Goal: Task Accomplishment & Management: Use online tool/utility

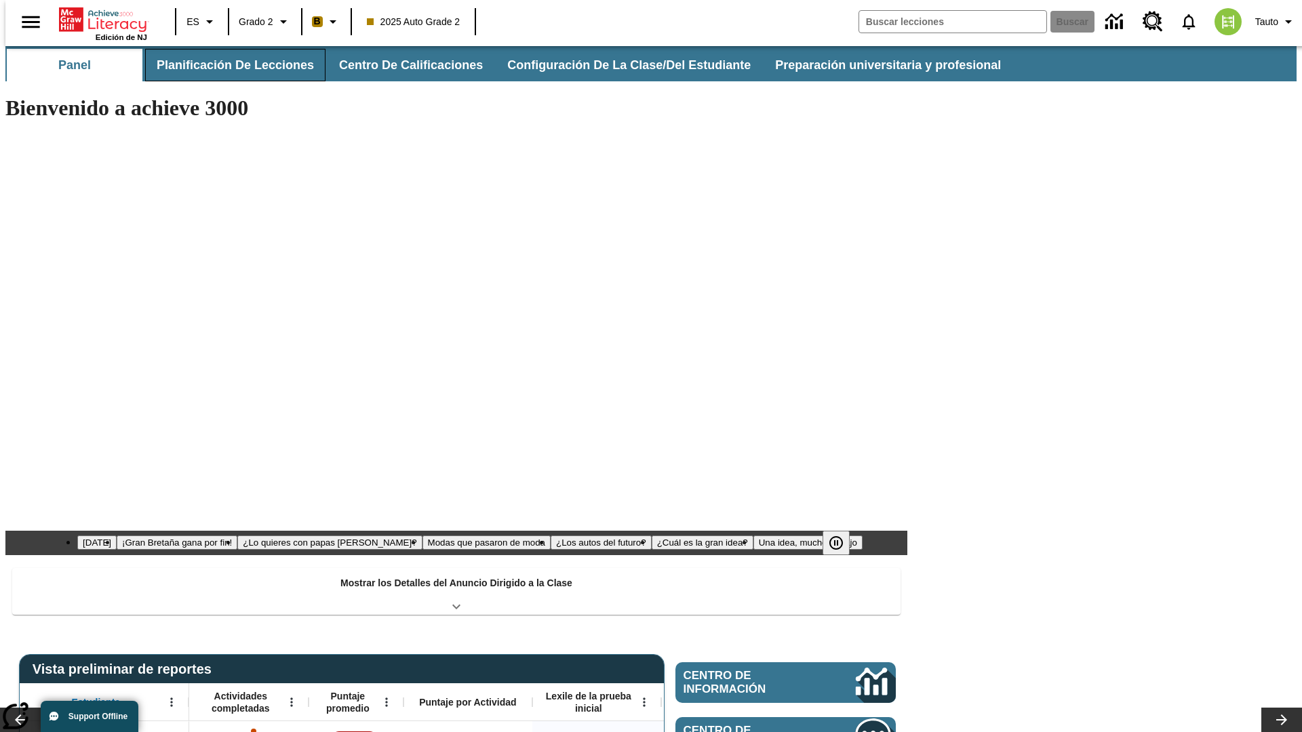
click at [227, 65] on button "Planificación de lecciones" at bounding box center [235, 65] width 180 height 33
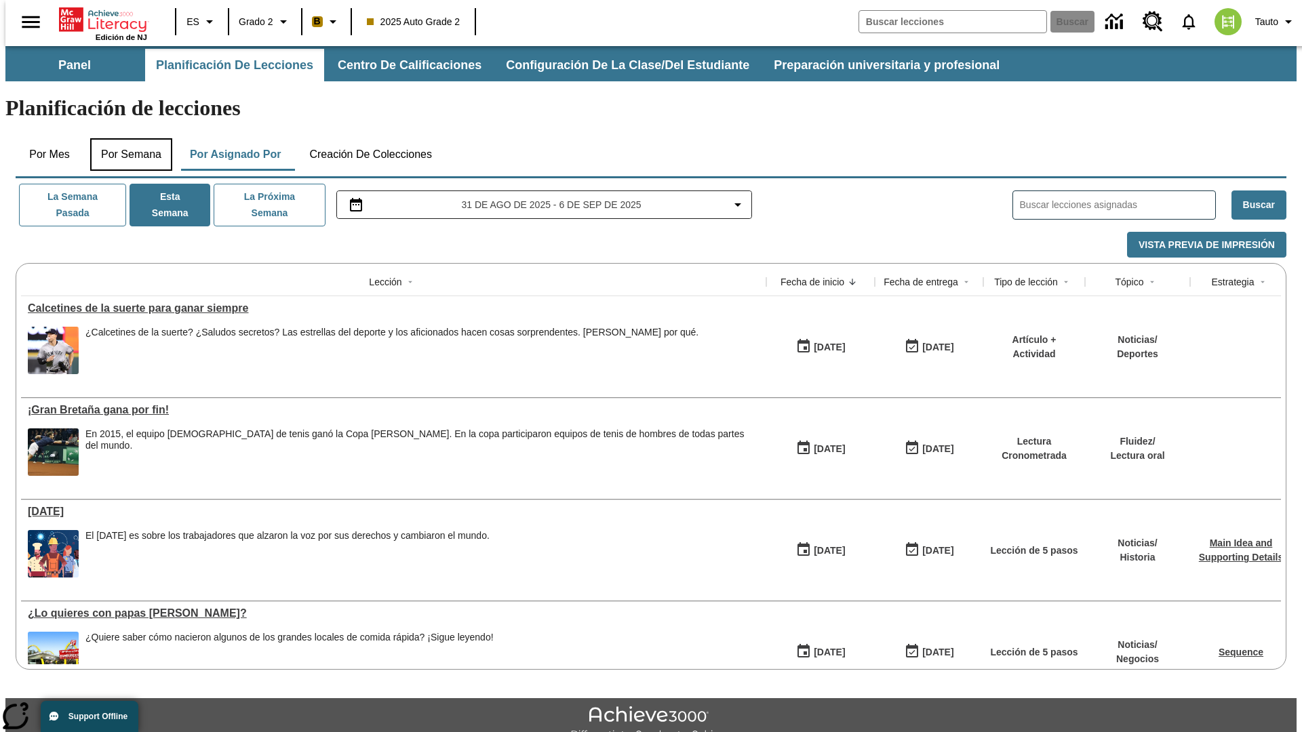
click at [127, 138] on button "Por semana" at bounding box center [131, 154] width 82 height 33
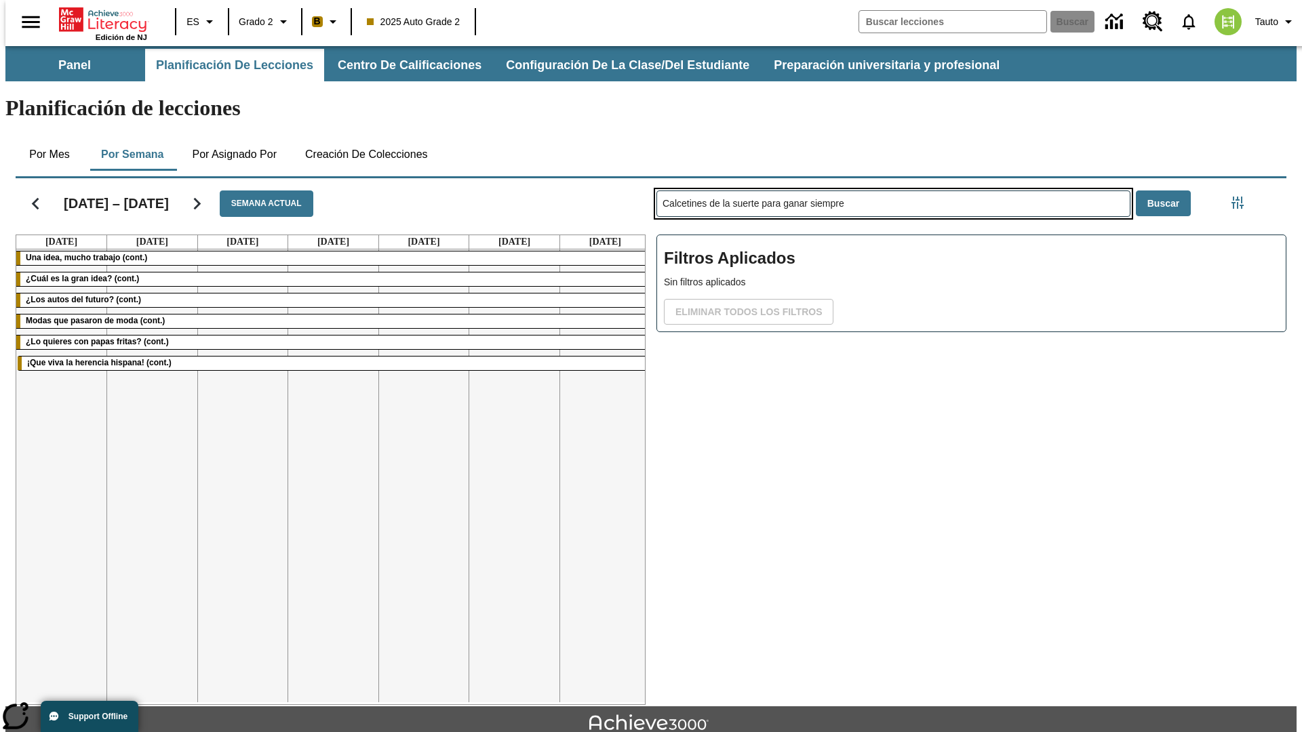
type input "Calcetines de la suerte para ganar siempre"
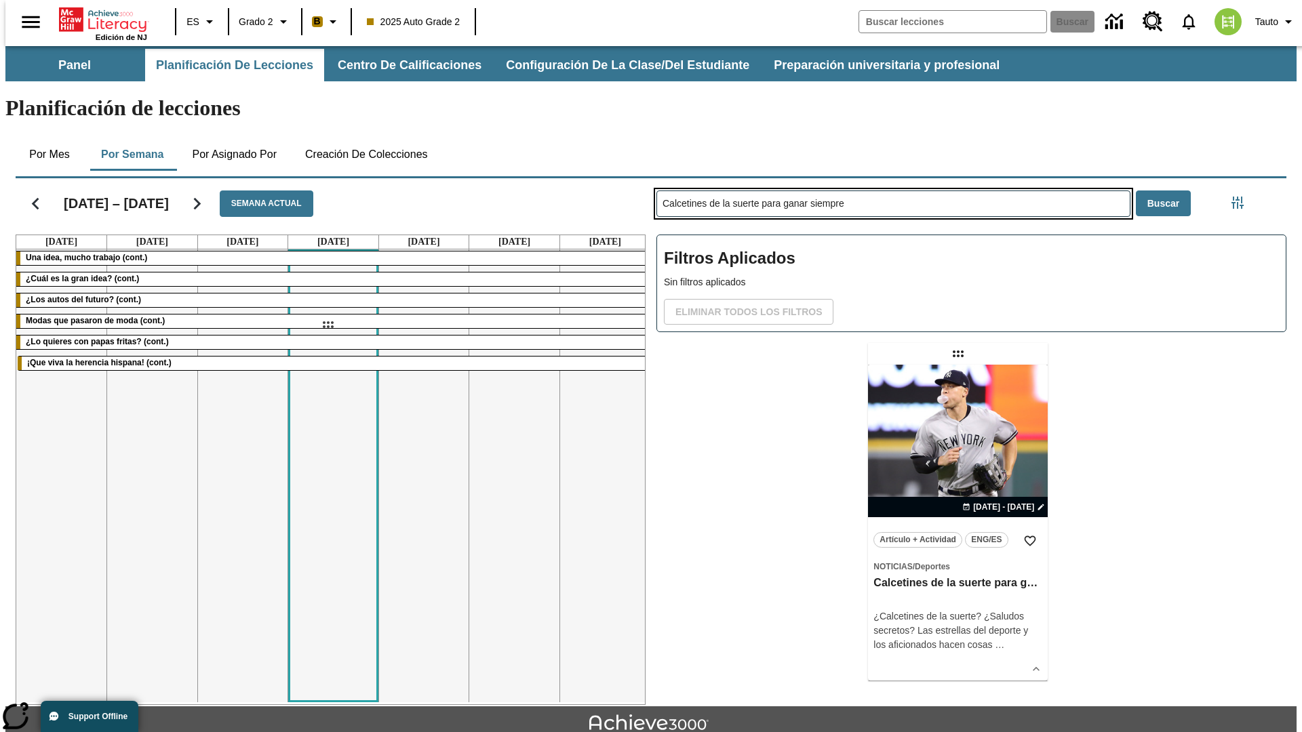
click at [328, 325] on div "[DATE] – [DATE] Semana actual [DATE] [DATE] [DATE] [DATE] [DATE] [DATE] [DATE] …" at bounding box center [646, 439] width 1282 height 532
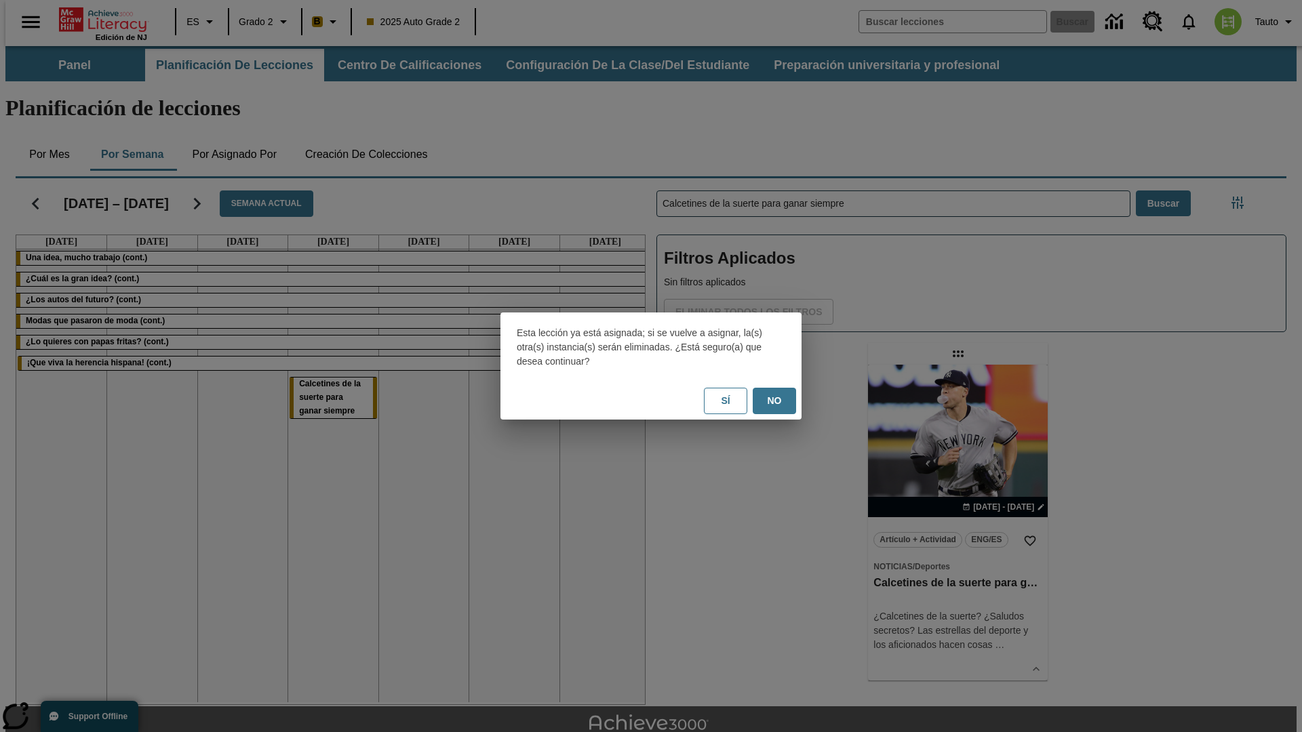
click at [774, 401] on button "No" at bounding box center [774, 401] width 43 height 26
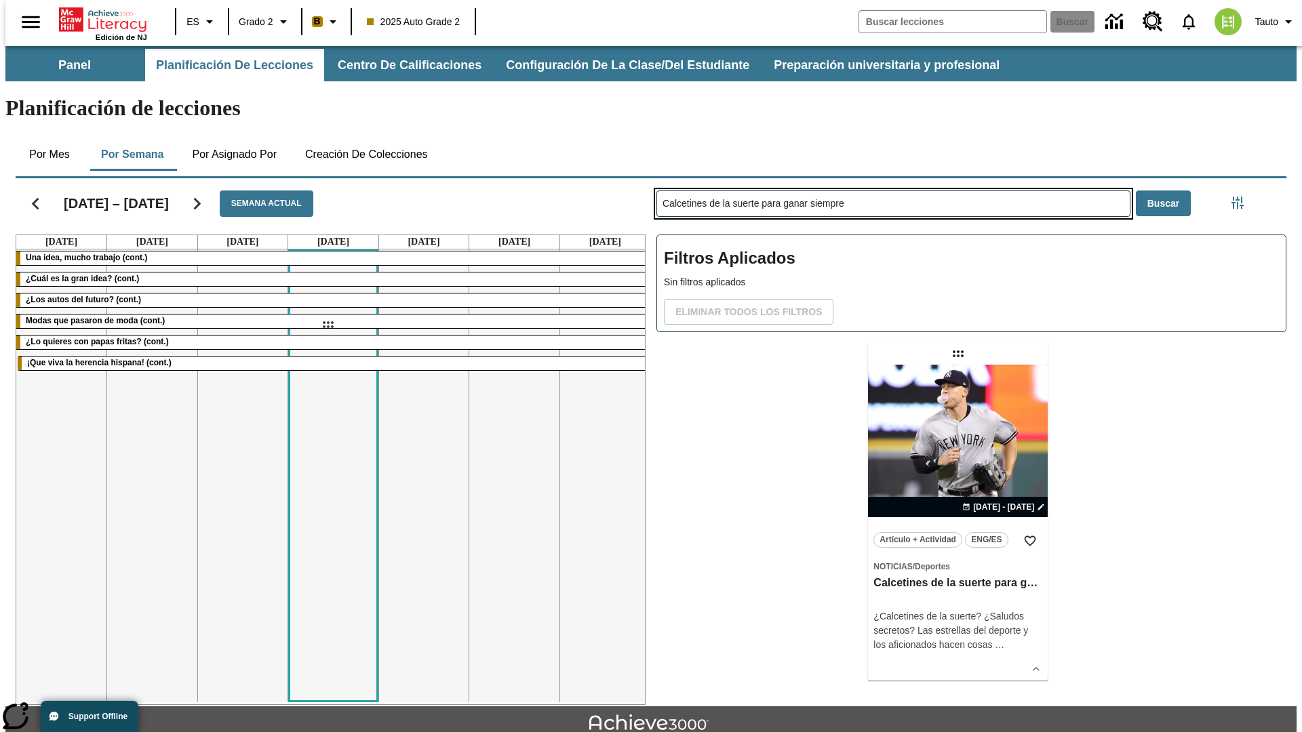
drag, startPoint x: 959, startPoint y: 300, endPoint x: 328, endPoint y: 325, distance: 632.4
click at [328, 325] on div "[DATE] – [DATE] Semana actual [DATE] [DATE] [DATE] [DATE] [DATE] [DATE] [DATE] …" at bounding box center [646, 439] width 1282 height 532
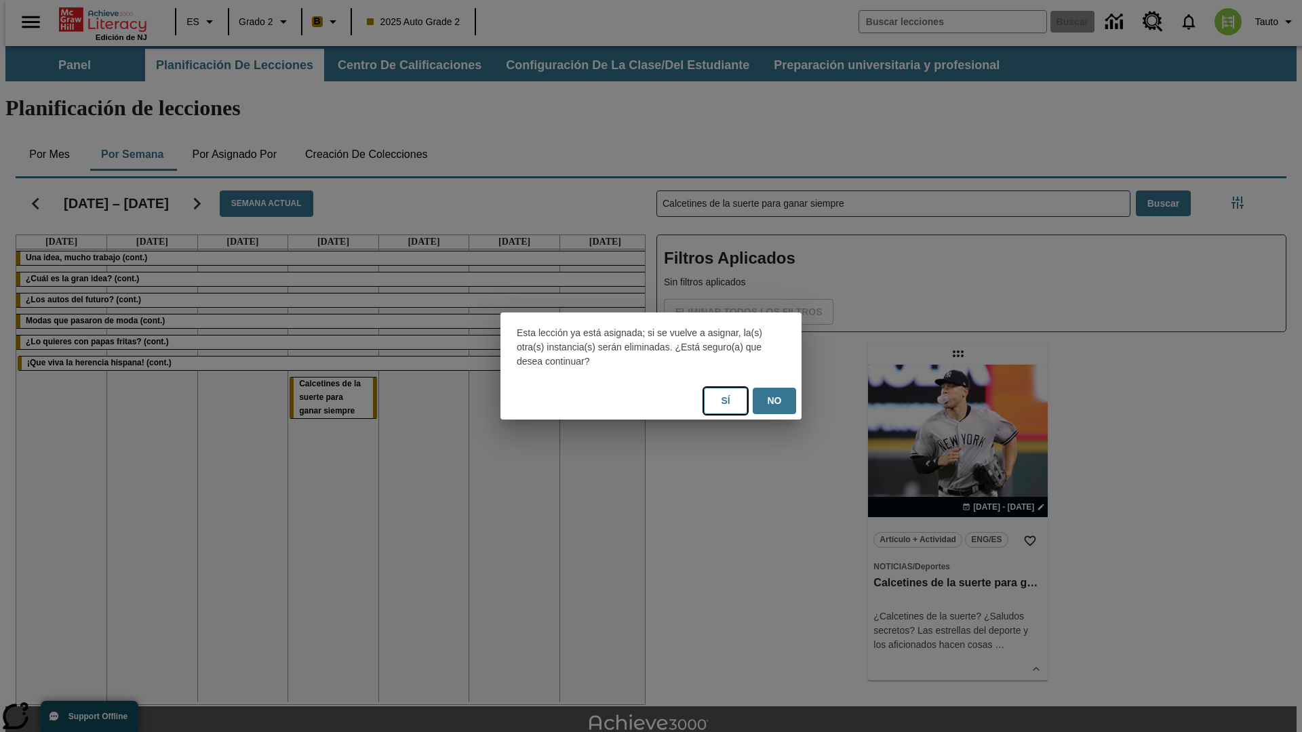
click at [726, 401] on button "Sí" at bounding box center [725, 401] width 43 height 26
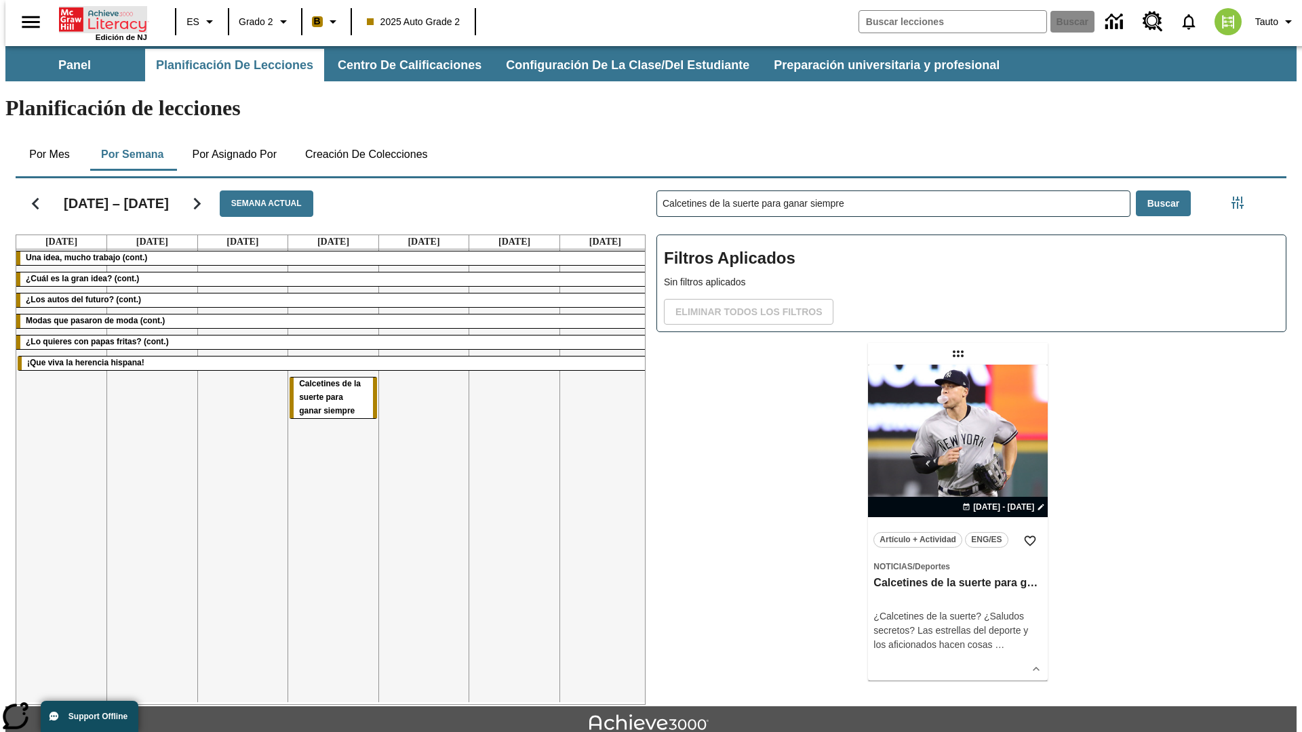
click at [98, 18] on icon "Portada" at bounding box center [104, 19] width 90 height 27
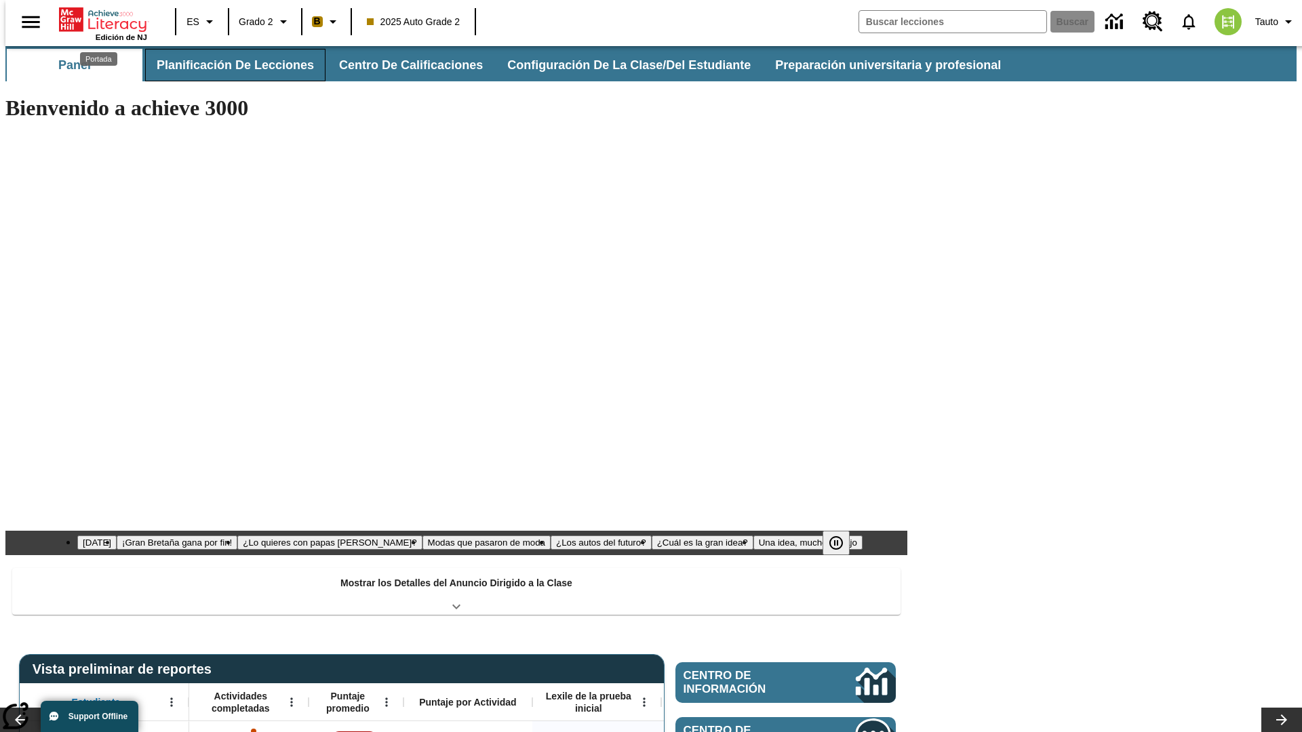
click at [227, 65] on button "Planificación de lecciones" at bounding box center [235, 65] width 180 height 33
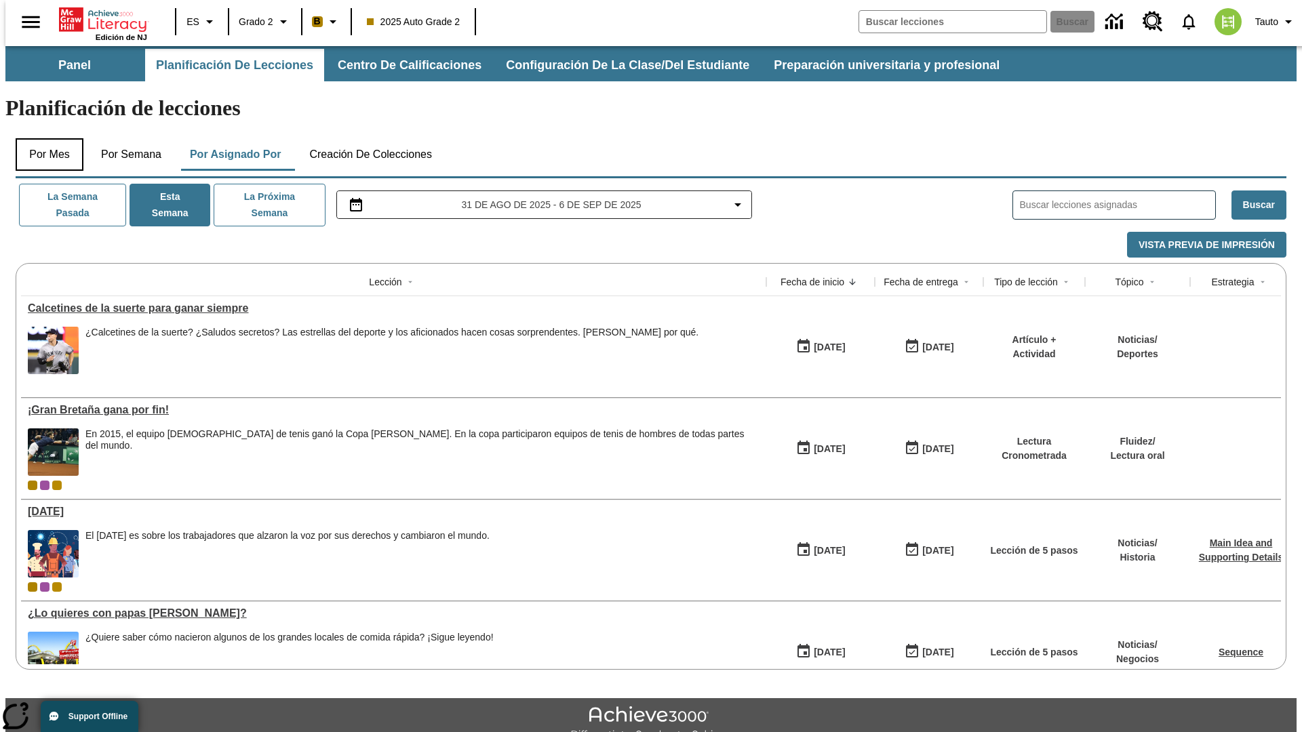
click at [44, 138] on button "Por mes" at bounding box center [50, 154] width 68 height 33
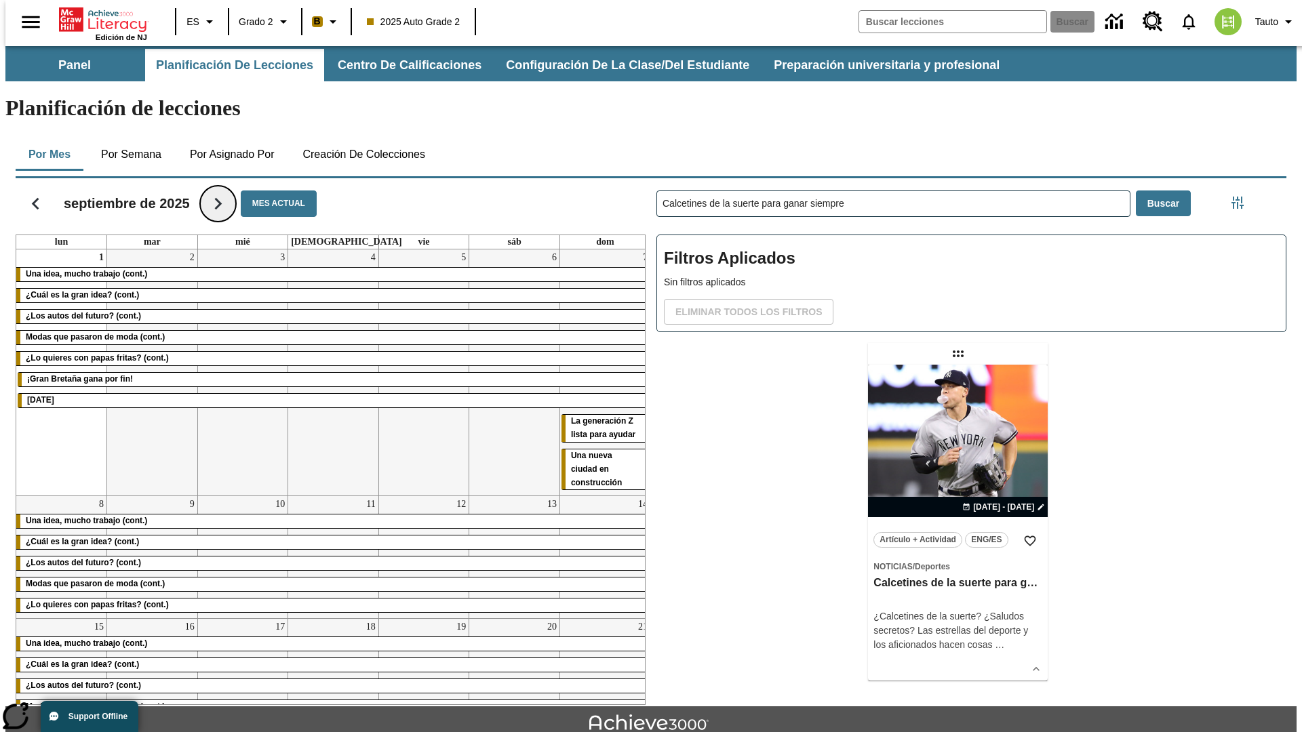
click at [218, 192] on icon "Seguir" at bounding box center [218, 204] width 24 height 24
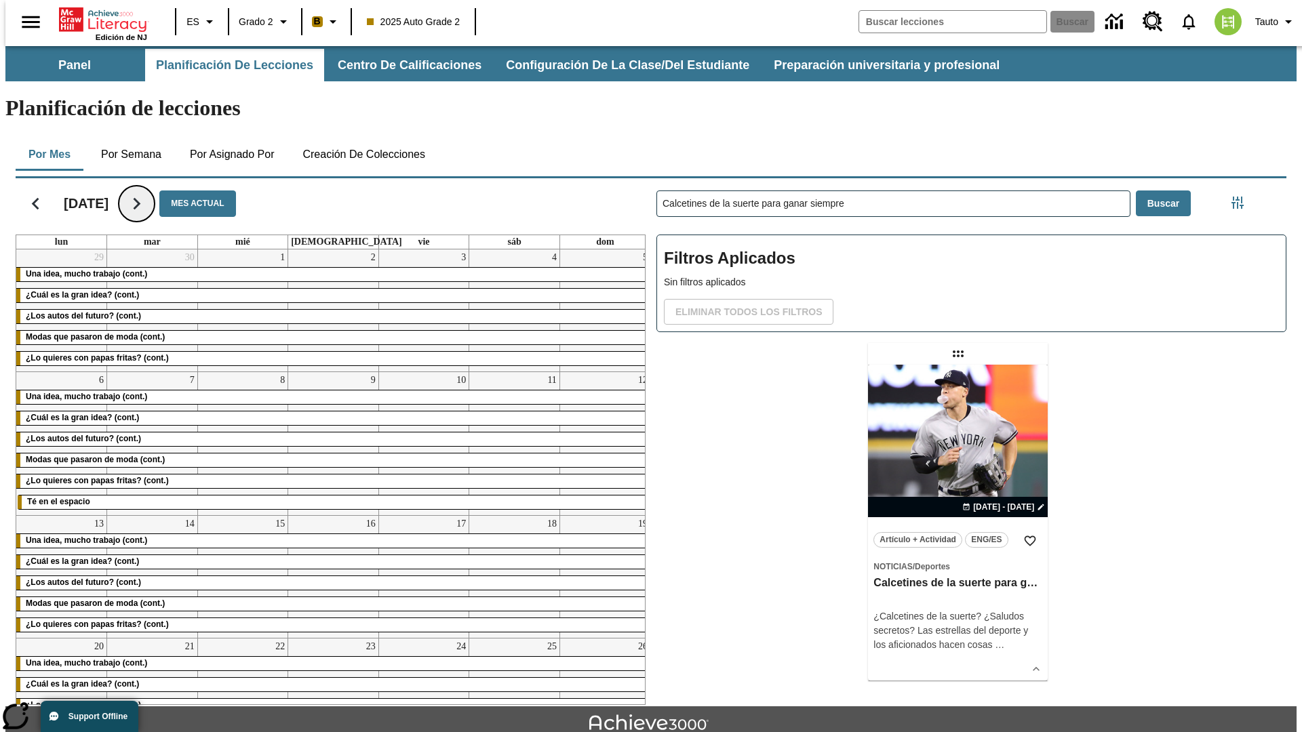
click at [148, 192] on icon "Seguir" at bounding box center [137, 204] width 24 height 24
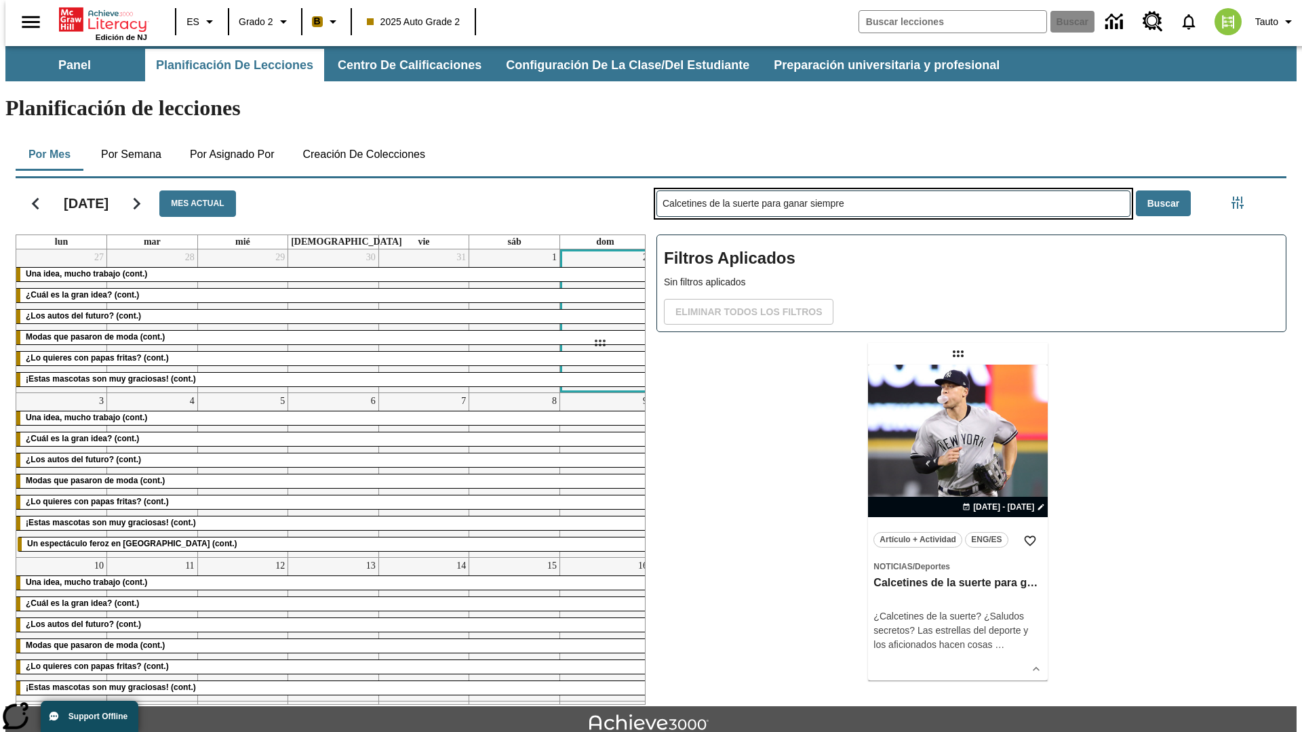
drag, startPoint x: 959, startPoint y: 300, endPoint x: 599, endPoint y: 343, distance: 362.6
click at [599, 343] on div "[DATE] Mes actual lun mar mié jue vie sáb dom 27 Una idea, mucho trabajo (cont.…" at bounding box center [646, 439] width 1282 height 532
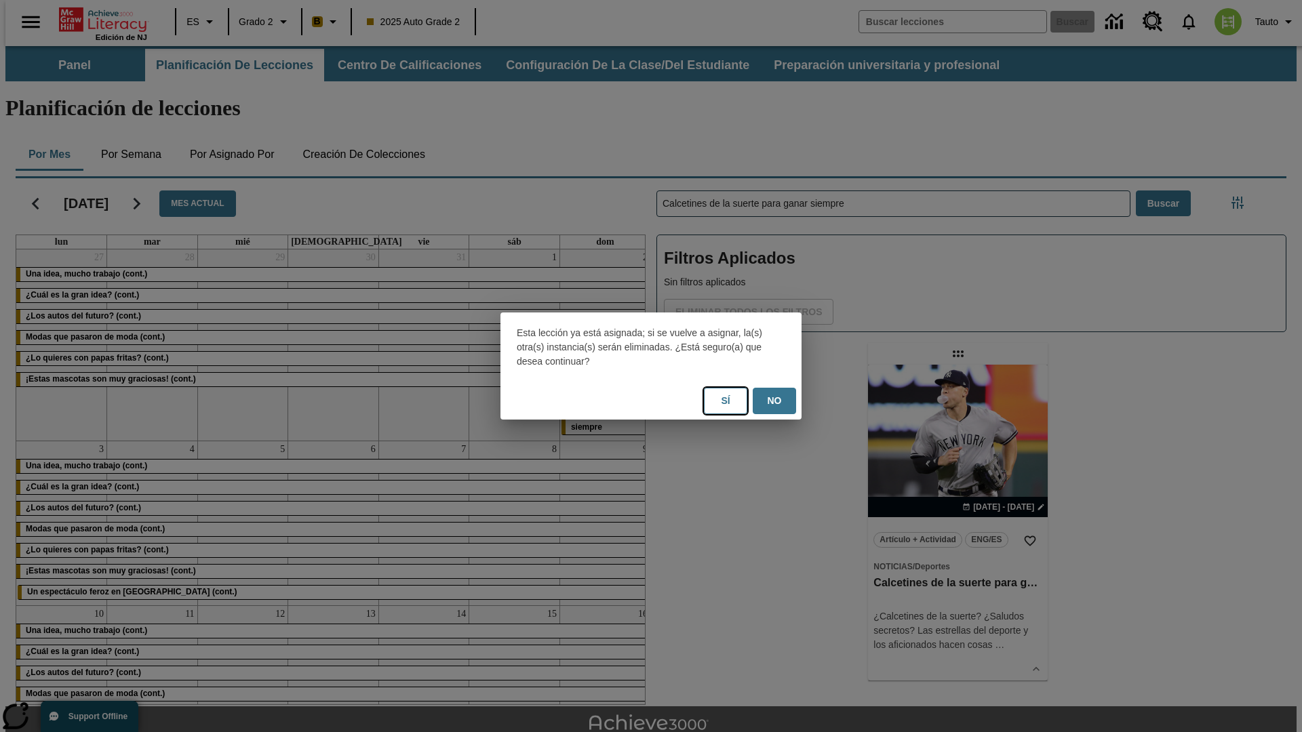
click at [726, 401] on button "Sí" at bounding box center [725, 401] width 43 height 26
